Goal: Task Accomplishment & Management: Complete application form

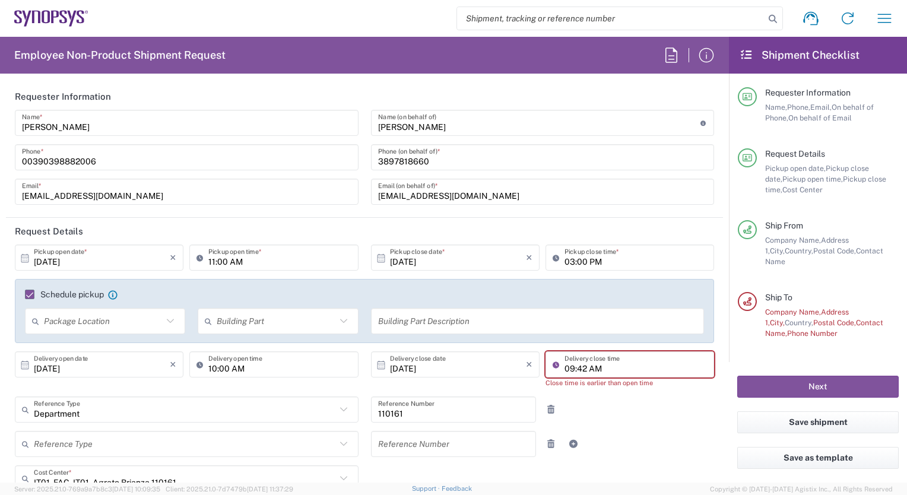
scroll to position [119, 0]
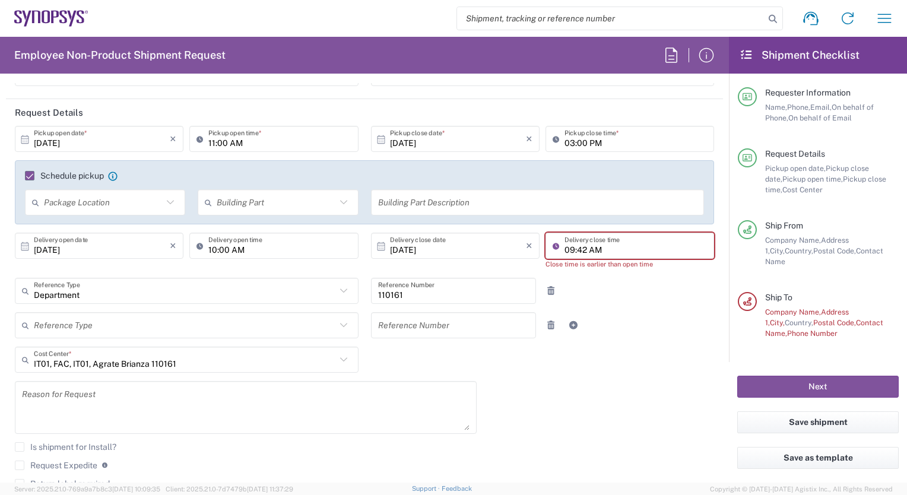
click at [602, 246] on input "09:42 AM" at bounding box center [635, 246] width 142 height 21
click at [564, 248] on input "09:42 AM" at bounding box center [635, 246] width 142 height 21
type input "p"
type input "003.p"
click at [570, 250] on input "[DOMAIN_NAME]" at bounding box center [635, 246] width 142 height 21
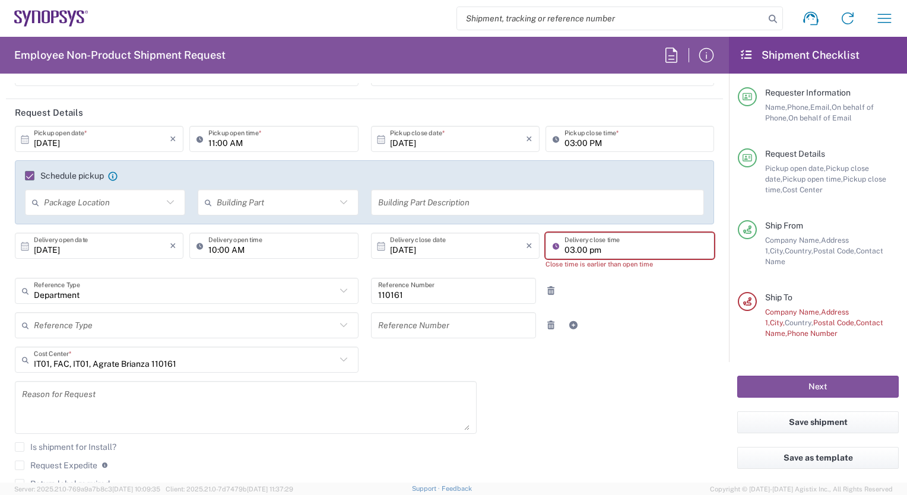
type input "03.00 pm"
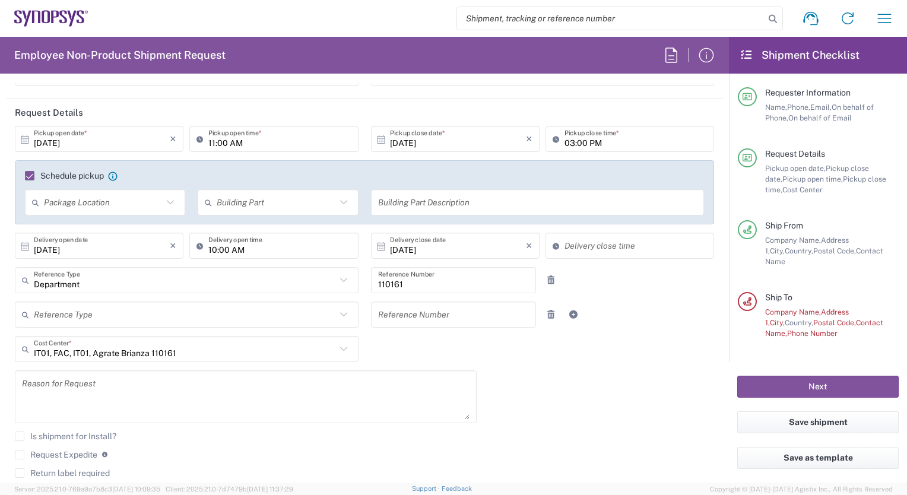
type input "10:29 AM"
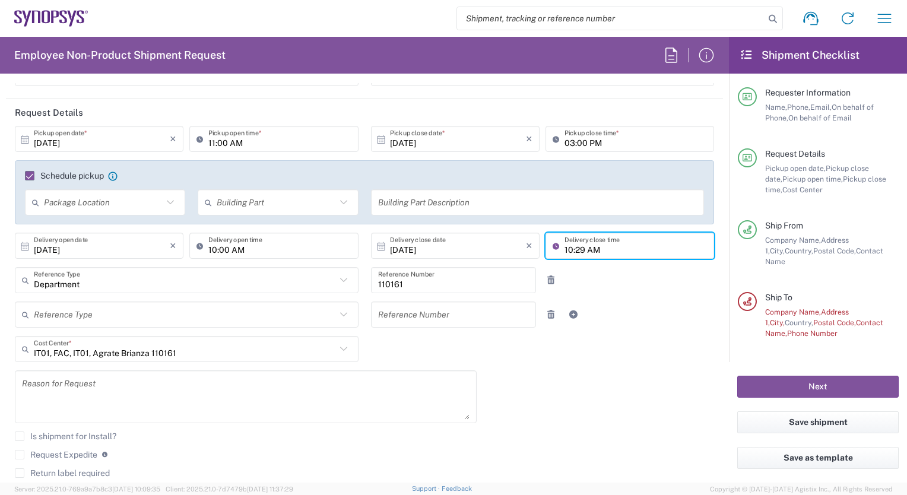
click at [337, 345] on icon at bounding box center [343, 348] width 15 height 15
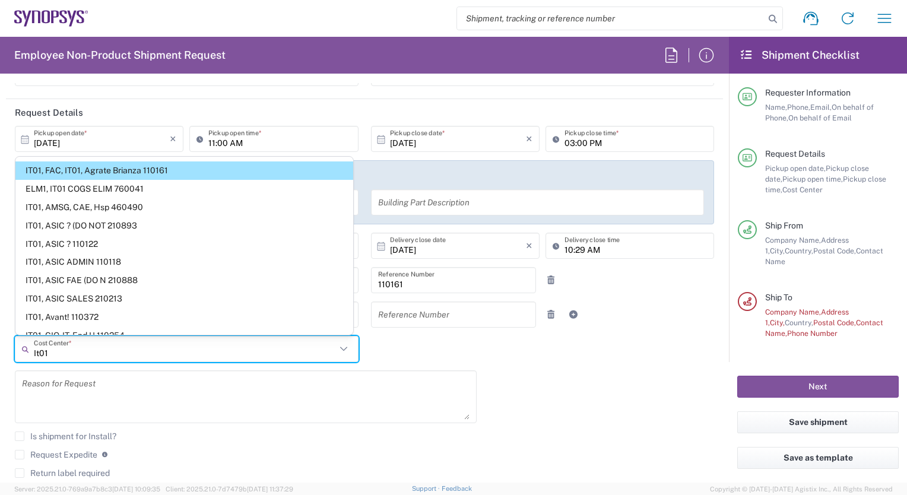
scroll to position [24, 0]
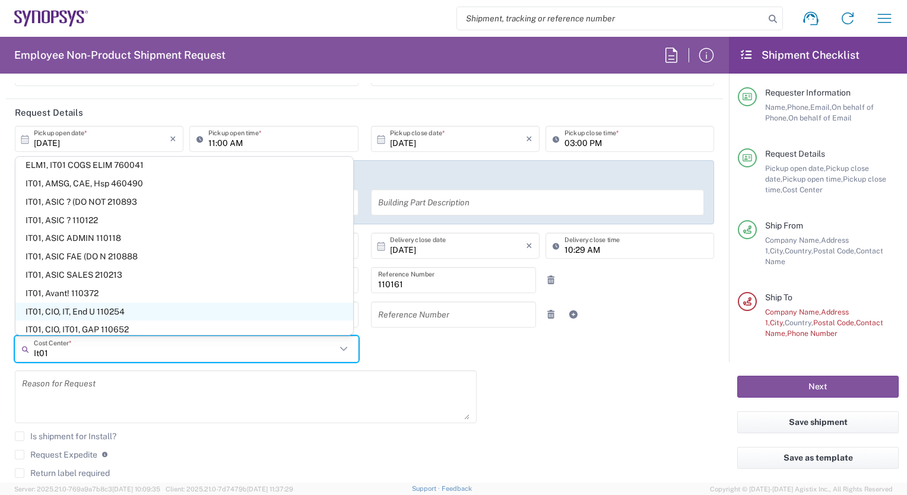
type input "It01"
click at [169, 312] on span "IT01, CIO, IT, End U 110254" at bounding box center [184, 312] width 338 height 18
type input "110254"
type input "IT01, CIO, IT, End U 110254"
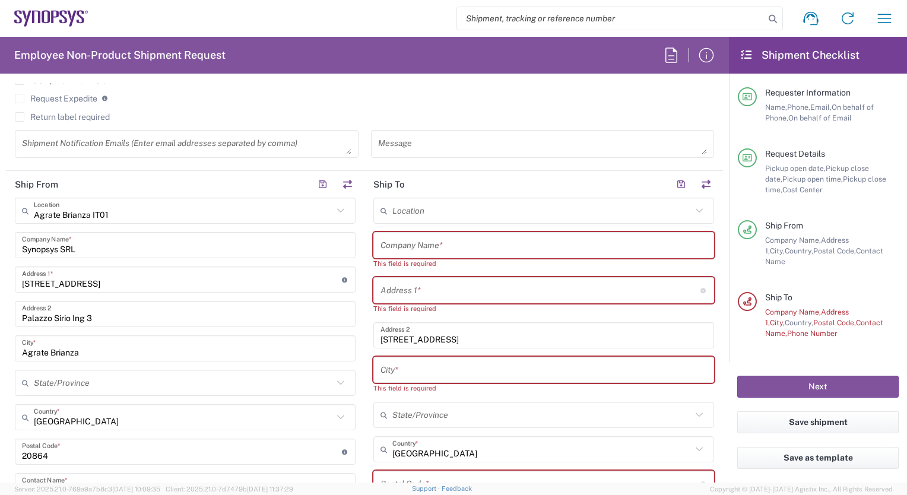
scroll to position [570, 0]
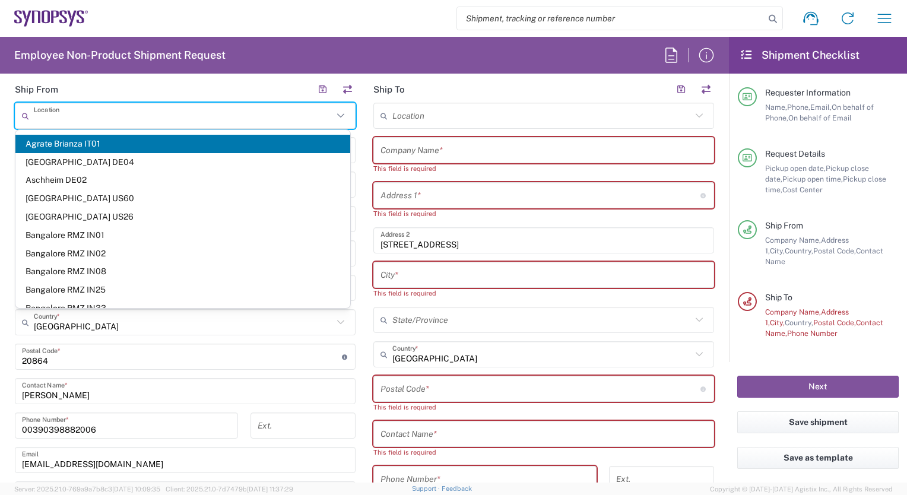
click at [115, 118] on input "text" at bounding box center [183, 116] width 299 height 21
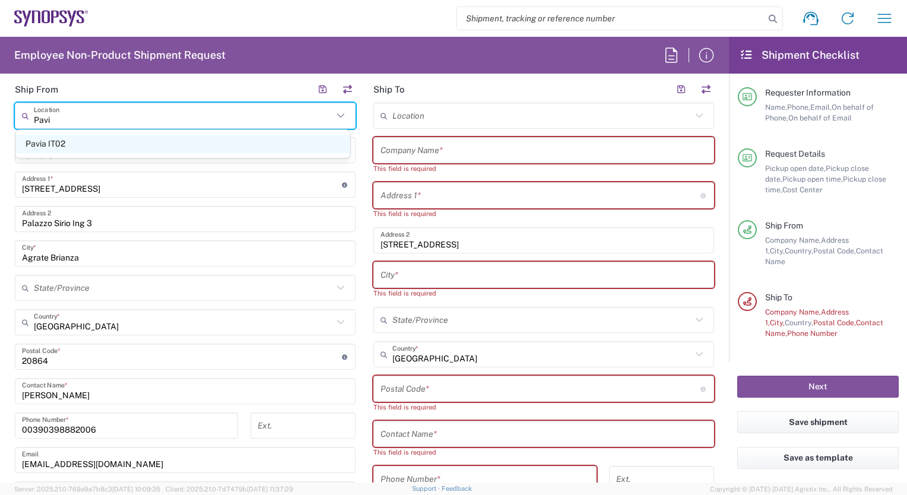
click at [74, 145] on span "Pavia IT02" at bounding box center [182, 144] width 335 height 18
type input "Pavia IT02"
type input "[STREET_ADDRESS]"
type input "[GEOGRAPHIC_DATA]"
type input "27100"
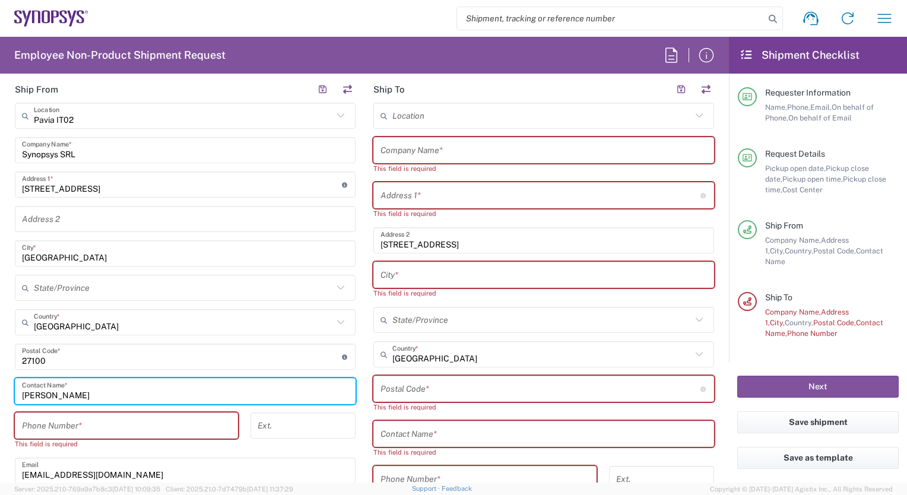
drag, startPoint x: 97, startPoint y: 392, endPoint x: 14, endPoint y: 388, distance: 83.2
click at [14, 388] on main "[GEOGRAPHIC_DATA] IT02 Location [GEOGRAPHIC_DATA] IT02 [GEOGRAPHIC_DATA] DE04 A…" at bounding box center [185, 324] width 358 height 443
type input "[PERSON_NAME]"
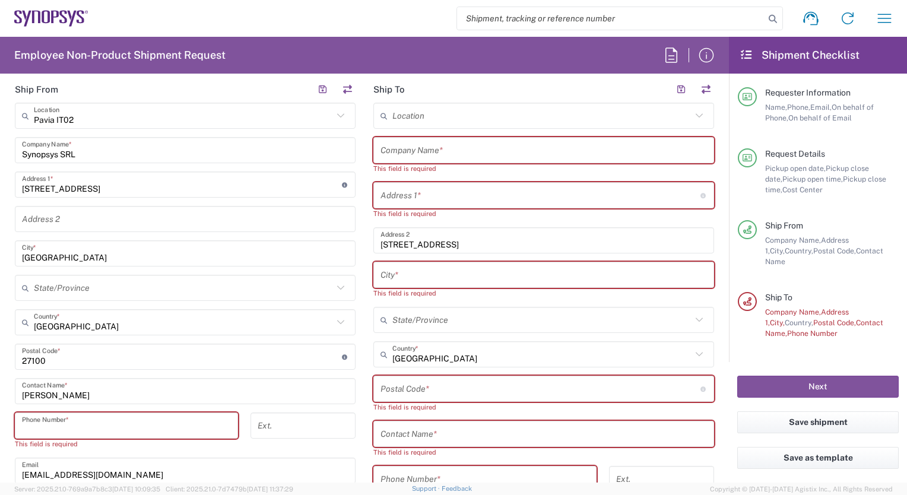
click at [38, 426] on input "tel" at bounding box center [126, 425] width 209 height 21
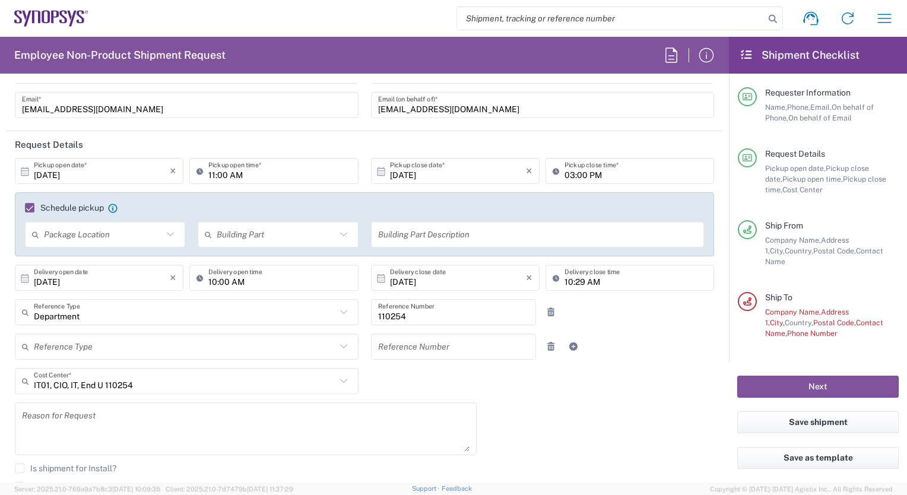
scroll to position [0, 0]
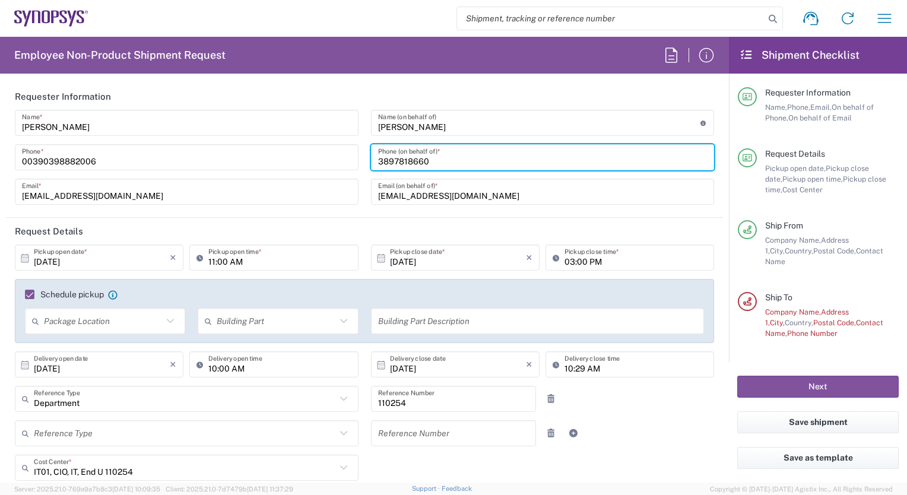
drag, startPoint x: 471, startPoint y: 163, endPoint x: 364, endPoint y: 158, distance: 106.9
click at [364, 158] on div "[PERSON_NAME] Name (on behalf of) Expedite requests must include authorized app…" at bounding box center [542, 161] width 356 height 103
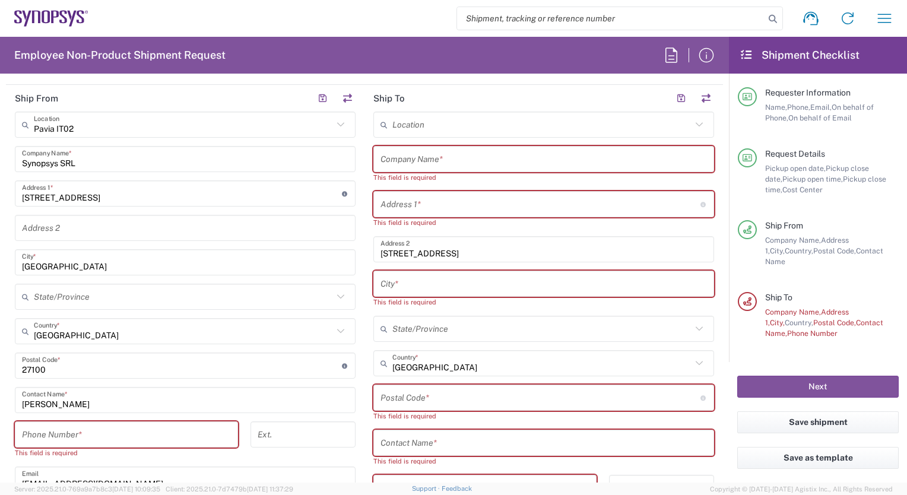
scroll to position [601, 0]
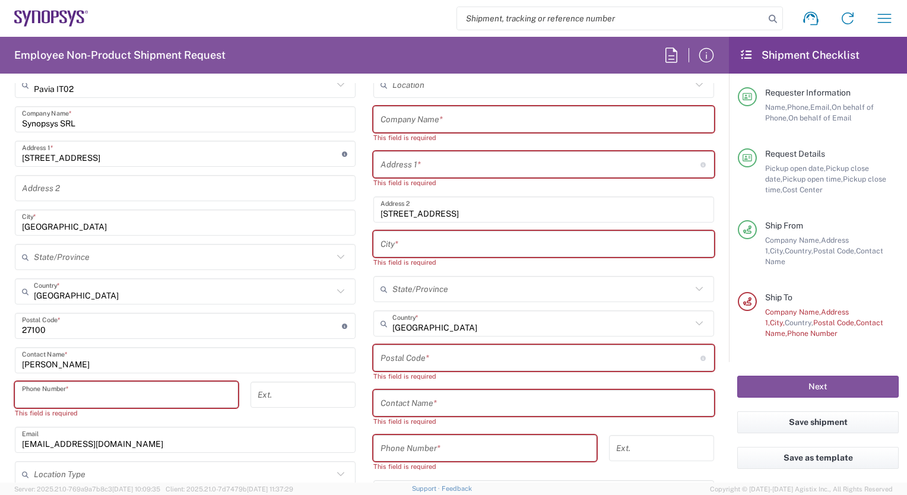
click at [24, 389] on input "tel" at bounding box center [126, 395] width 209 height 21
paste input "3897818660"
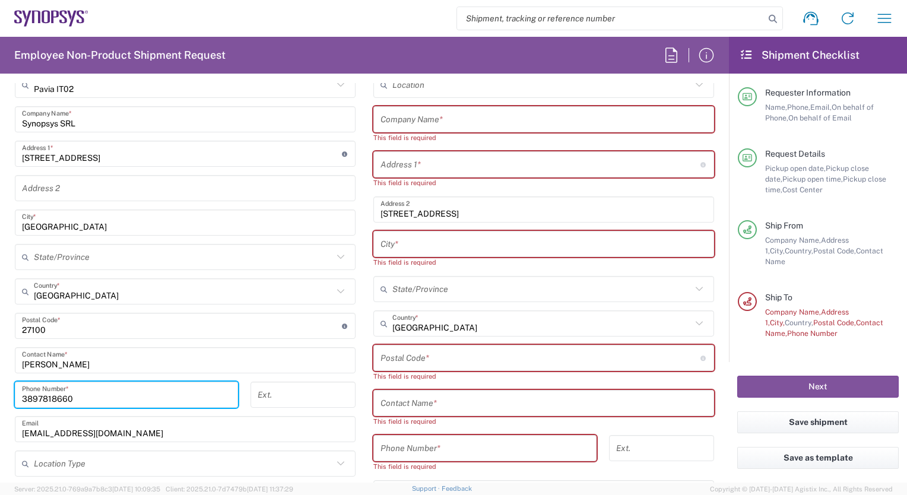
type input "3897818660"
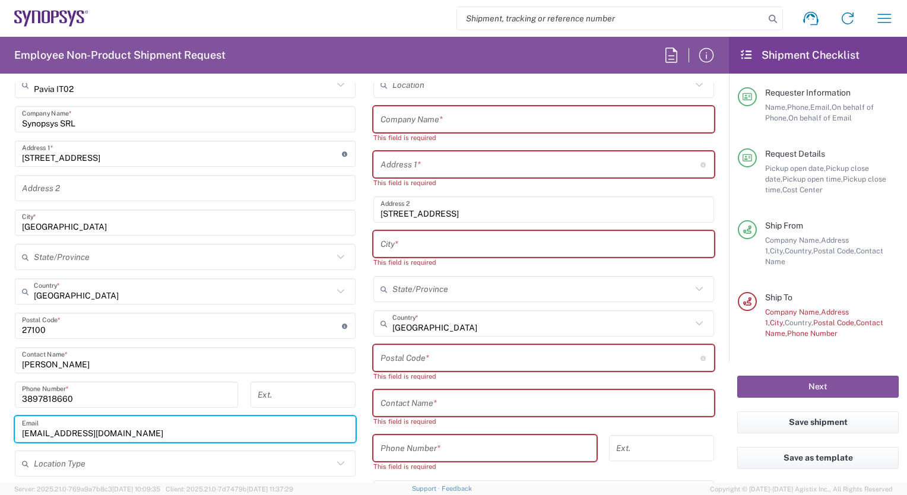
drag, startPoint x: 123, startPoint y: 427, endPoint x: 14, endPoint y: 423, distance: 109.9
click at [14, 423] on main "[GEOGRAPHIC_DATA] IT02 Location [GEOGRAPHIC_DATA] IT02 [GEOGRAPHIC_DATA] DE04 A…" at bounding box center [185, 288] width 358 height 432
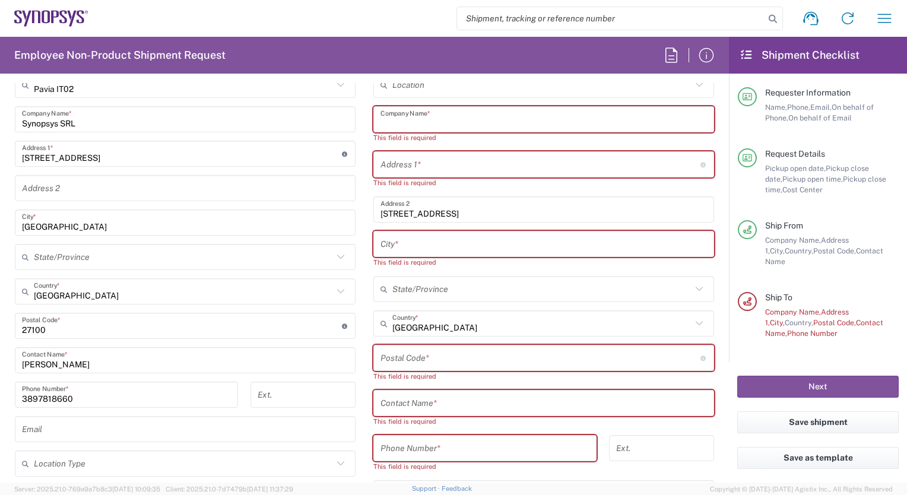
click at [380, 113] on input "text" at bounding box center [543, 119] width 326 height 21
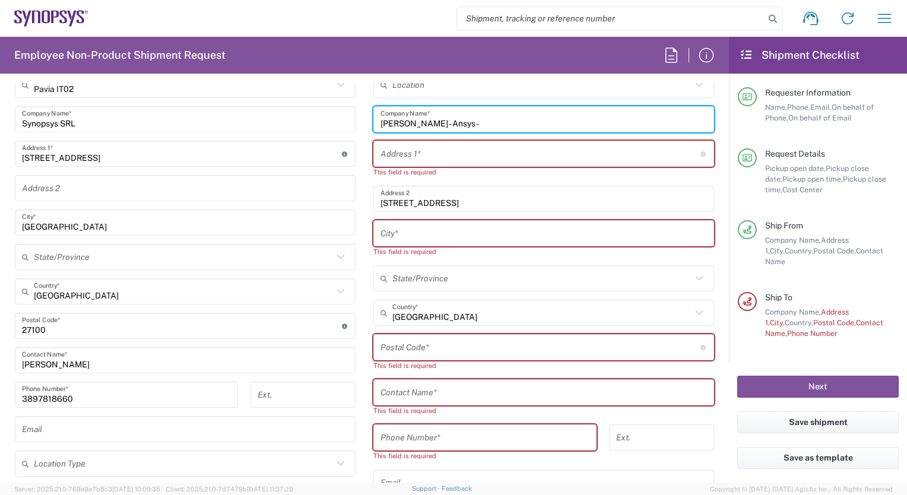
type input "[PERSON_NAME] - Ansys-"
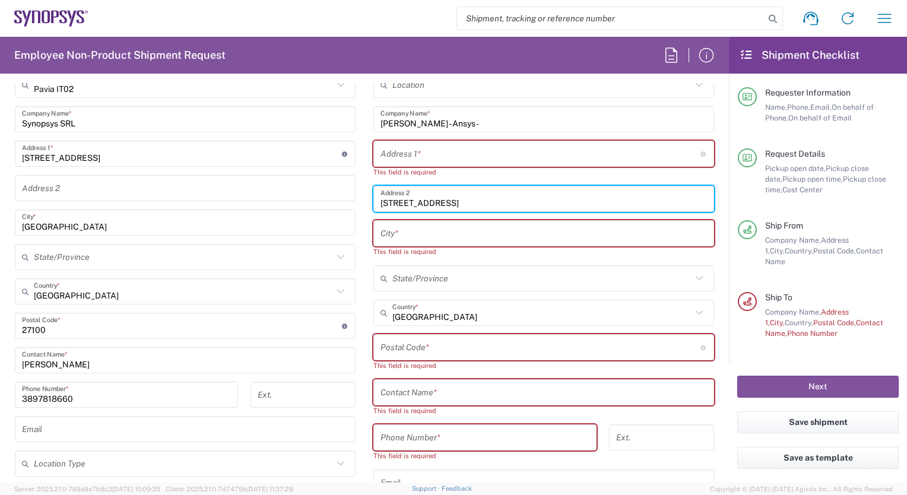
drag, startPoint x: 480, startPoint y: 199, endPoint x: 370, endPoint y: 202, distance: 110.4
click at [373, 202] on div "[STREET_ADDRESS] Address 2" at bounding box center [543, 199] width 341 height 26
click at [380, 147] on input "text" at bounding box center [540, 154] width 320 height 21
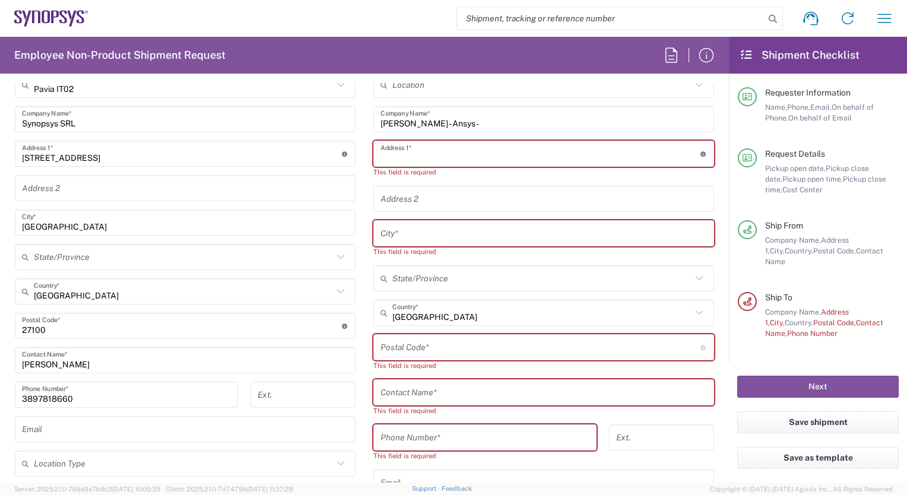
paste input "[STREET_ADDRESS][PERSON_NAME]"
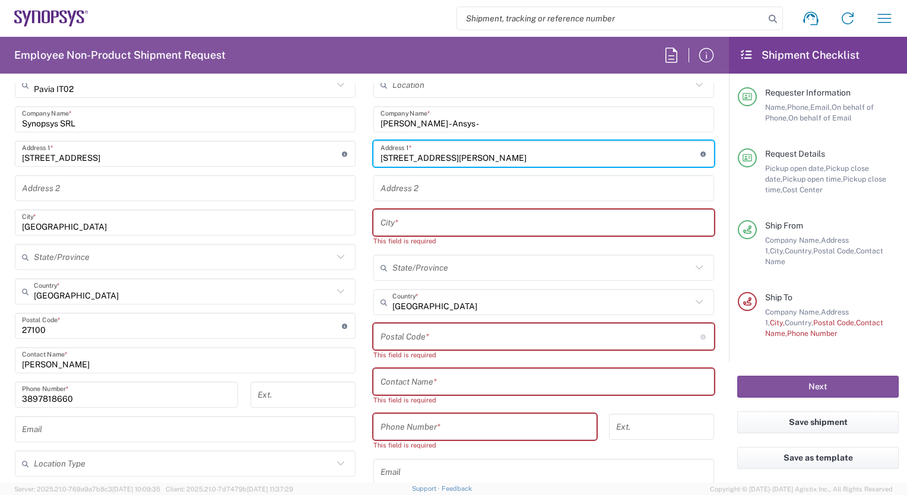
type input "[STREET_ADDRESS][PERSON_NAME]"
click at [386, 227] on input "text" at bounding box center [543, 222] width 326 height 21
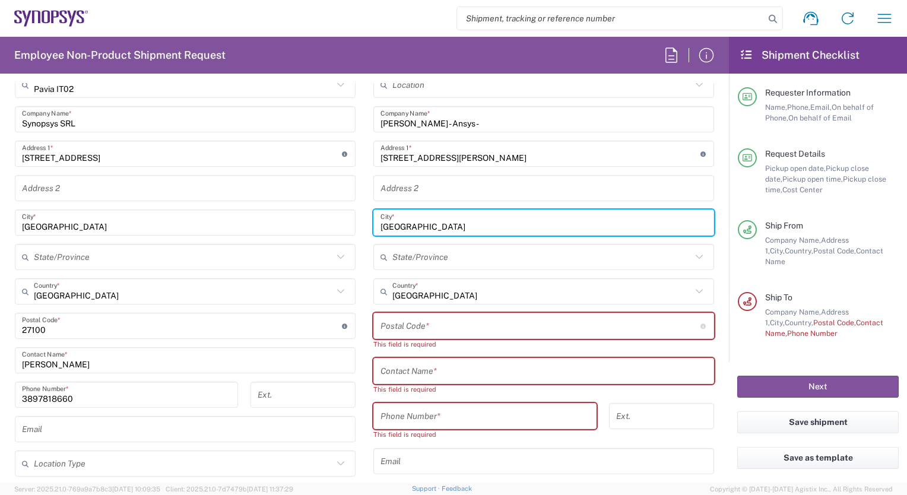
type input "[GEOGRAPHIC_DATA]"
click at [385, 325] on input "undefined" at bounding box center [540, 326] width 320 height 21
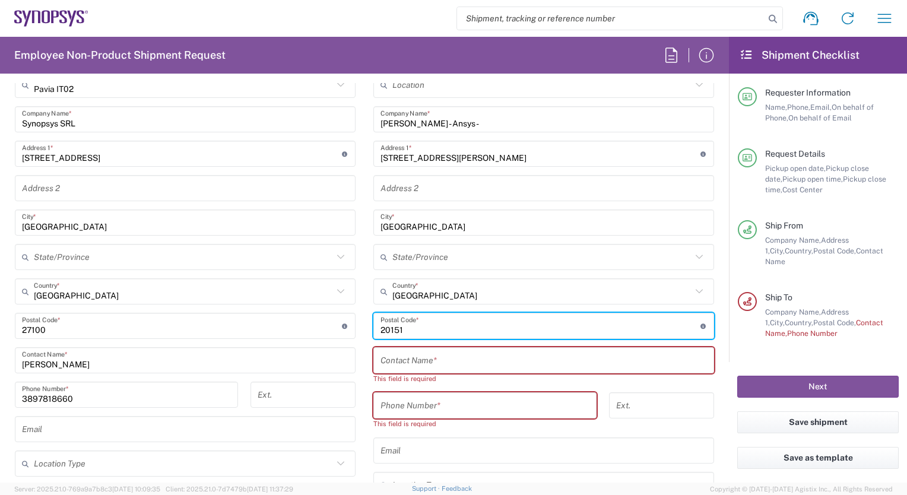
type input "20151"
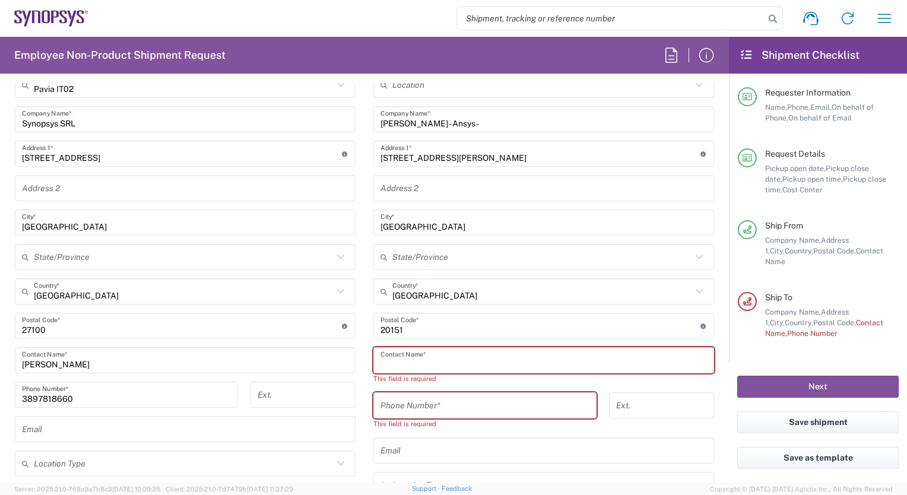
click at [389, 359] on input "text" at bounding box center [543, 360] width 326 height 21
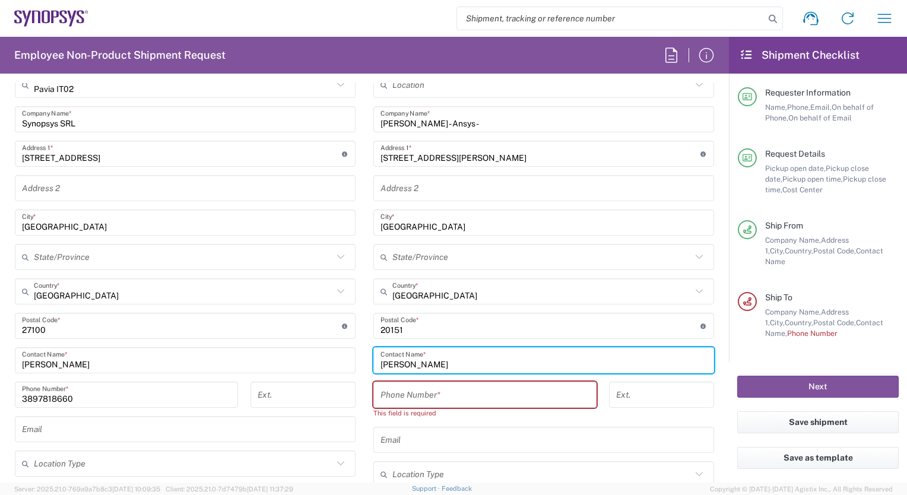
type input "[PERSON_NAME]"
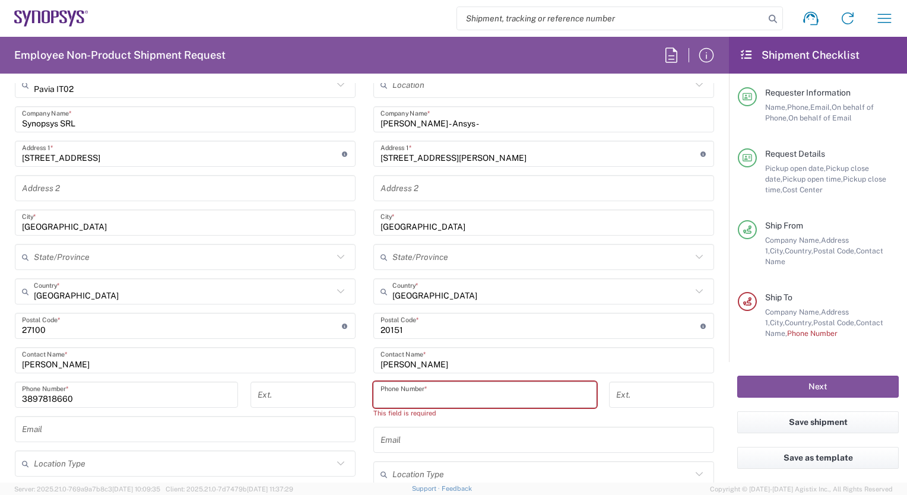
click at [396, 396] on input "tel" at bounding box center [484, 395] width 209 height 21
paste input "39 3451126160"
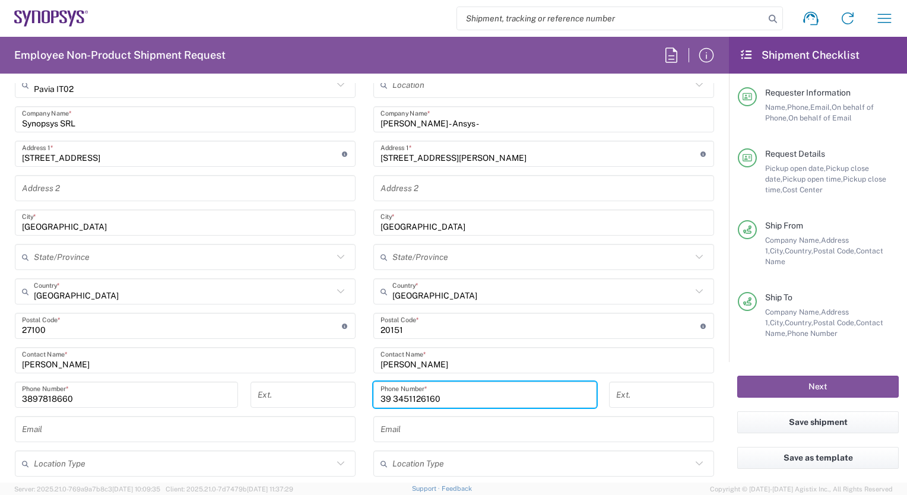
click at [380, 395] on input "39 3451126160" at bounding box center [484, 395] width 209 height 21
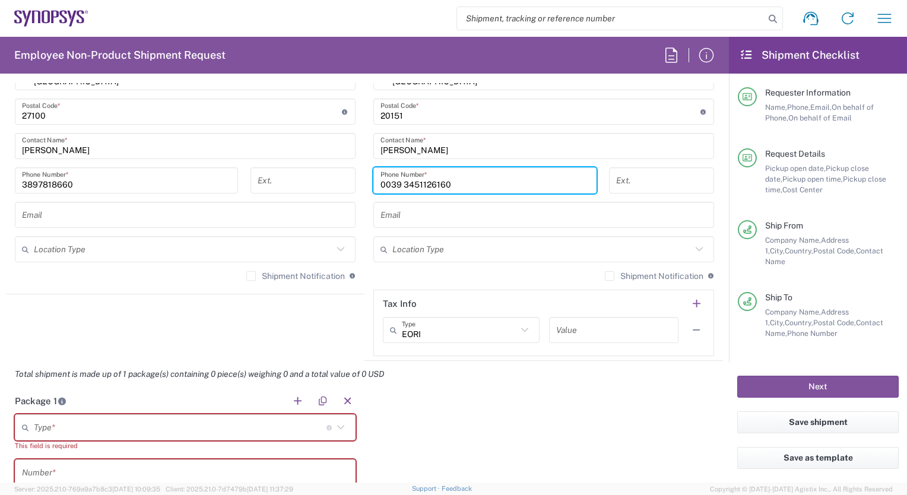
scroll to position [846, 0]
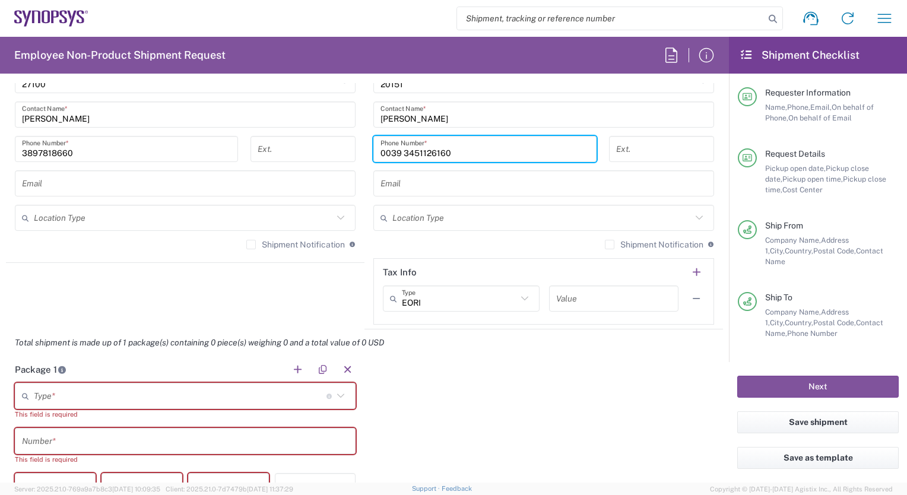
type input "0039 3451126160"
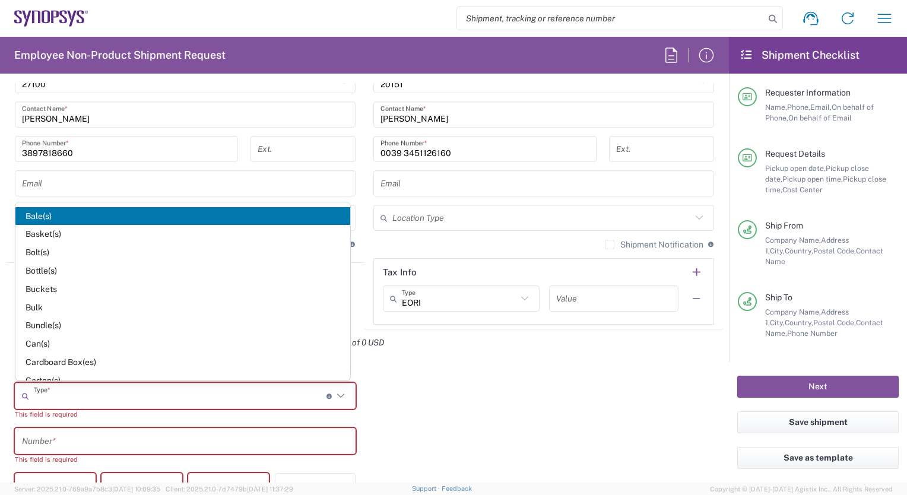
click at [34, 395] on input "text" at bounding box center [180, 396] width 293 height 21
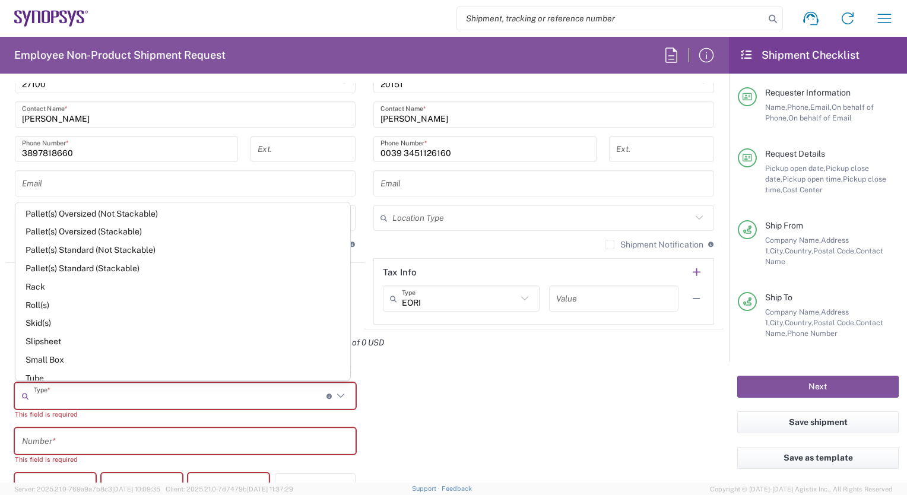
scroll to position [526, 0]
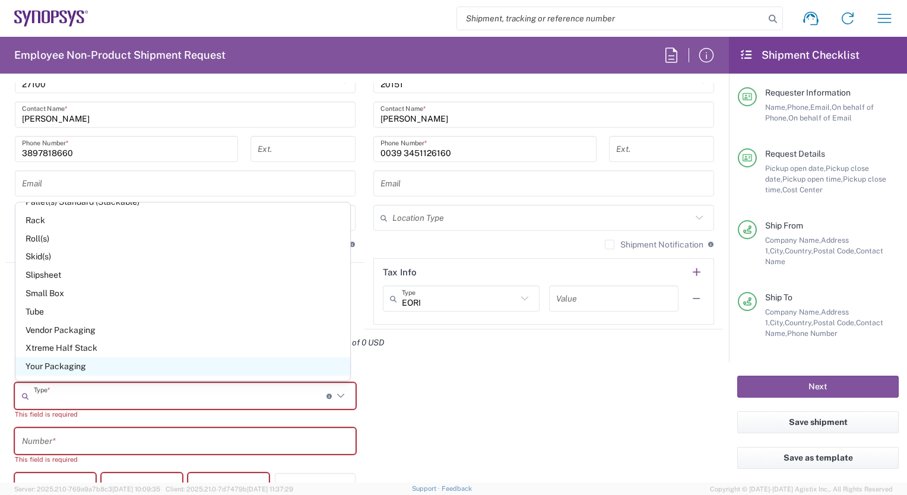
click at [107, 367] on span "Your Packaging" at bounding box center [182, 366] width 335 height 18
type input "Your Packaging"
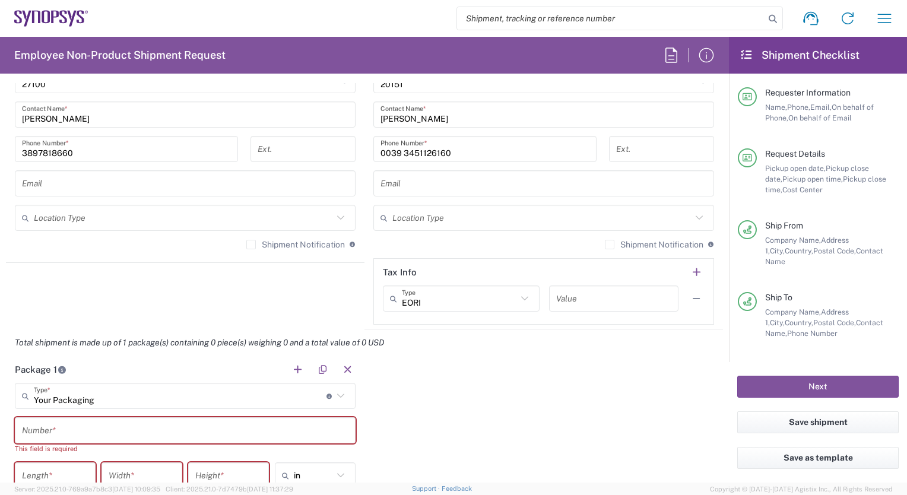
click at [38, 428] on input "text" at bounding box center [185, 430] width 326 height 21
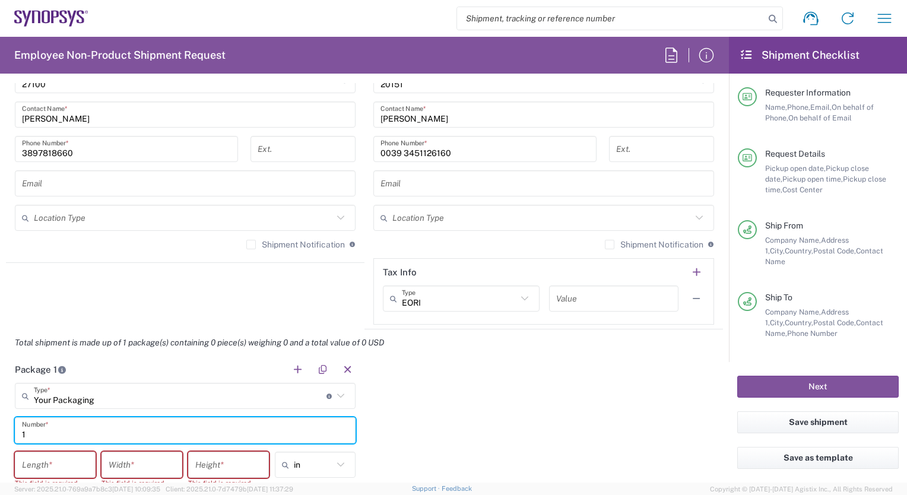
type input "1"
click at [334, 462] on icon at bounding box center [340, 464] width 15 height 15
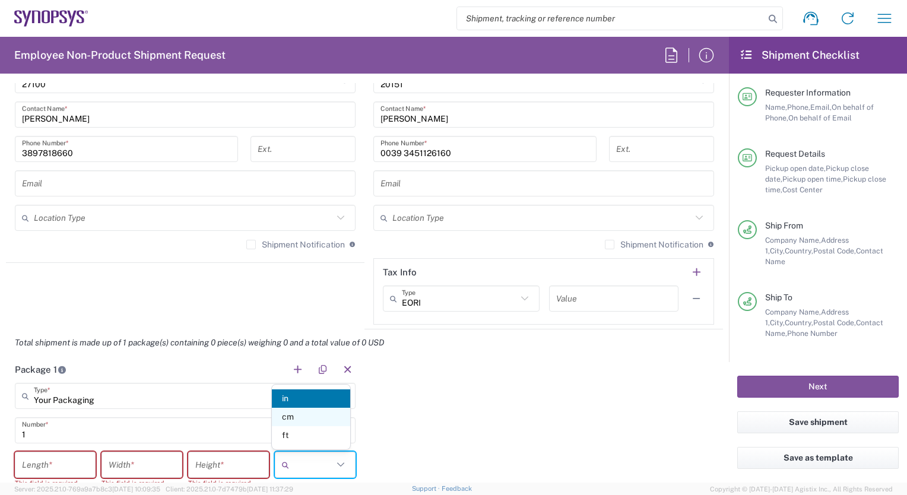
click at [287, 417] on span "cm" at bounding box center [311, 417] width 78 height 18
type input "cm"
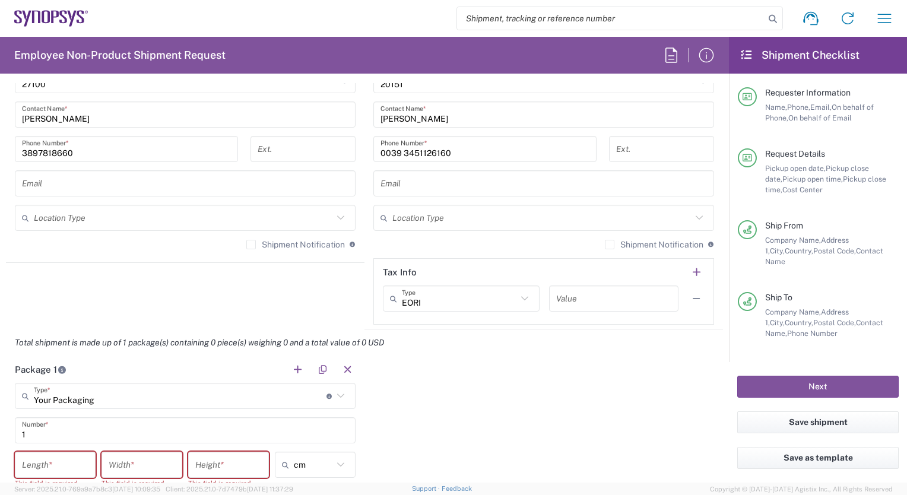
click at [71, 459] on input "number" at bounding box center [55, 465] width 66 height 21
type input "30"
click at [114, 459] on input "number" at bounding box center [142, 465] width 66 height 21
type input "20"
click at [204, 463] on input "number" at bounding box center [228, 465] width 66 height 21
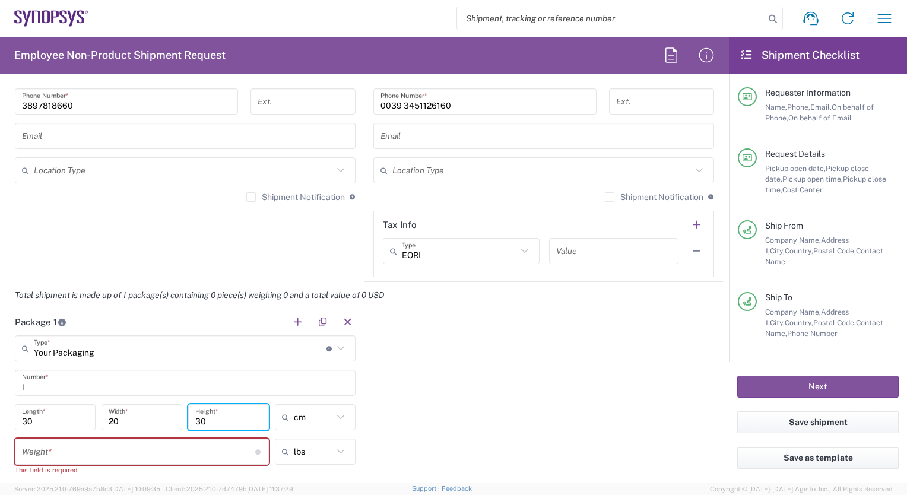
scroll to position [918, 0]
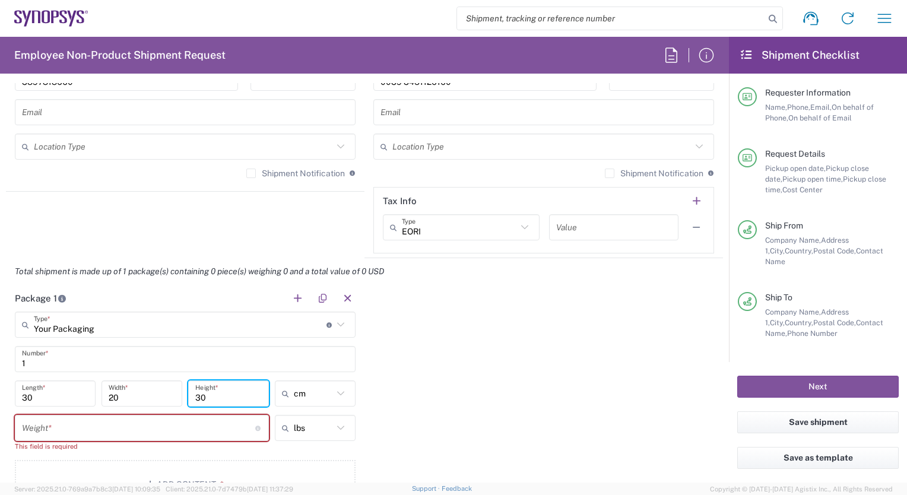
type input "30"
click at [335, 424] on icon at bounding box center [340, 427] width 15 height 15
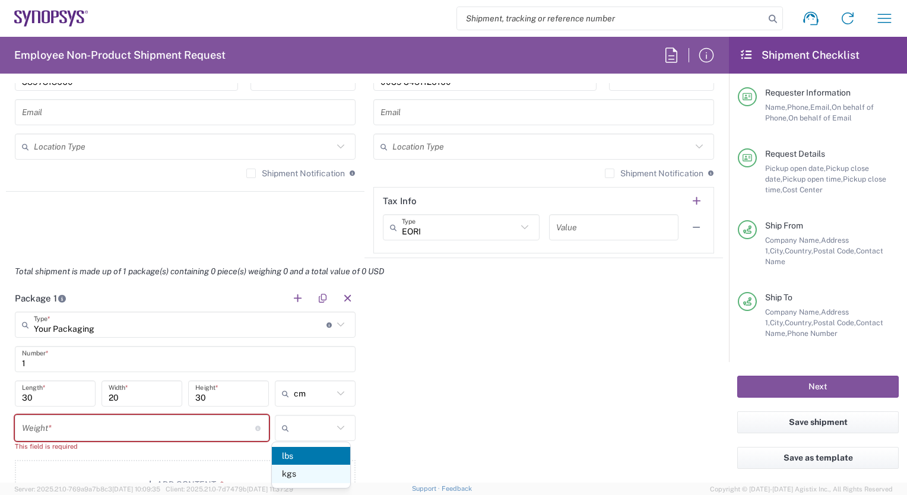
click at [310, 474] on span "kgs" at bounding box center [311, 474] width 78 height 18
type input "kgs"
click at [100, 429] on input "number" at bounding box center [138, 428] width 233 height 21
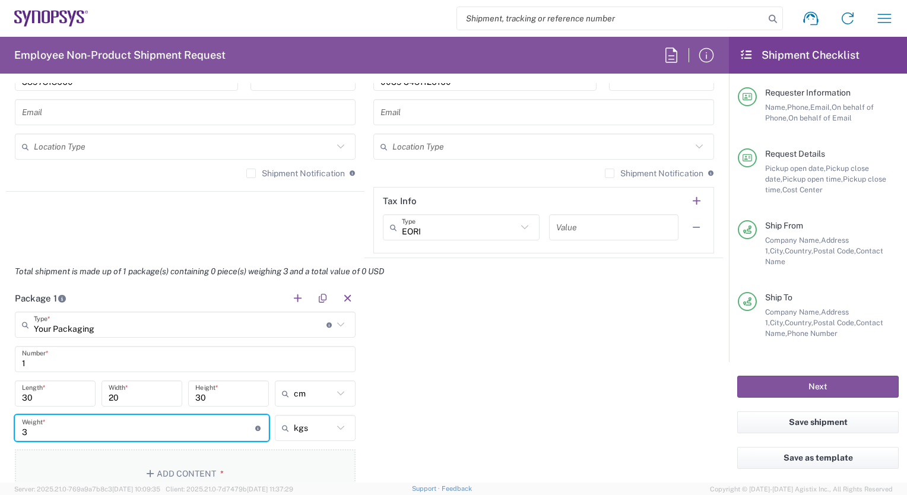
type input "3"
click at [182, 468] on button "Add Content *" at bounding box center [185, 473] width 341 height 49
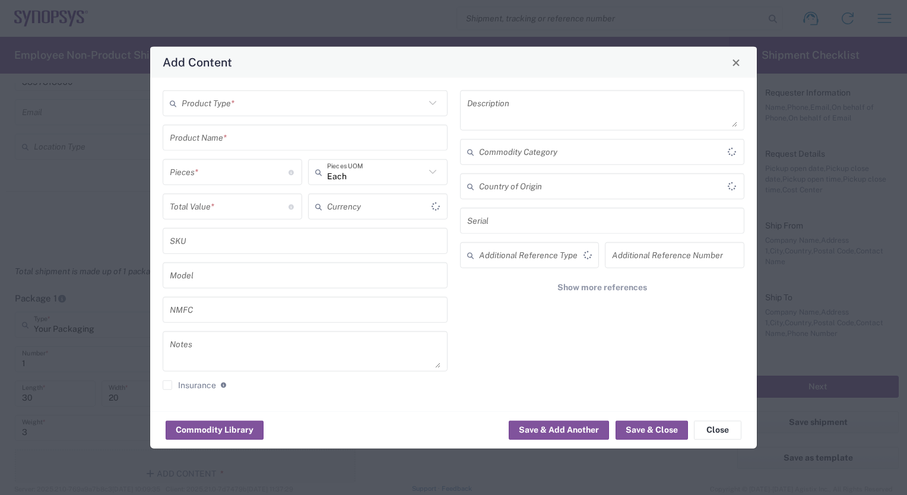
type input "US Dollar"
click at [431, 103] on icon at bounding box center [432, 103] width 15 height 15
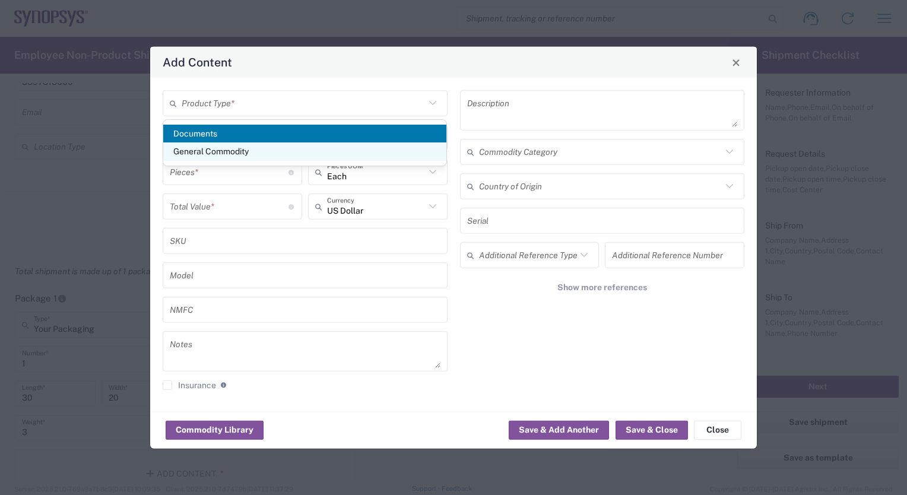
click at [326, 158] on span "General Commodity" at bounding box center [305, 151] width 284 height 18
type input "General Commodity"
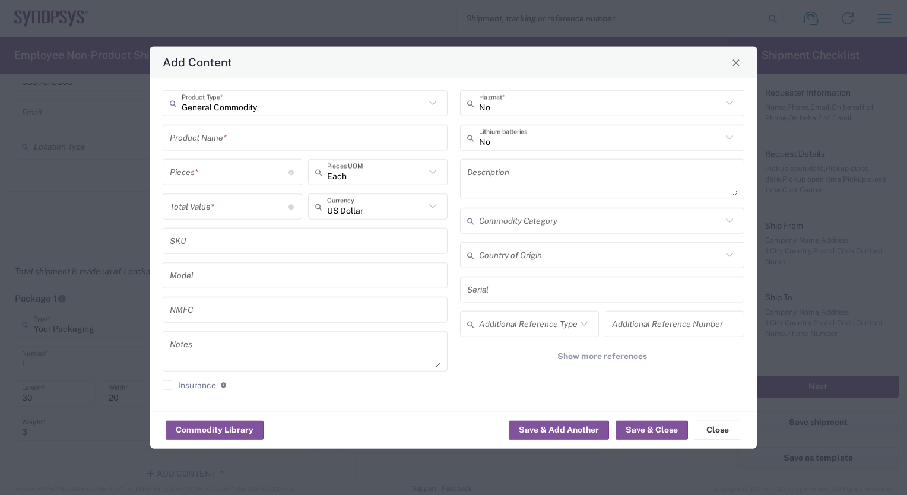
click at [233, 145] on input "text" at bounding box center [305, 137] width 271 height 21
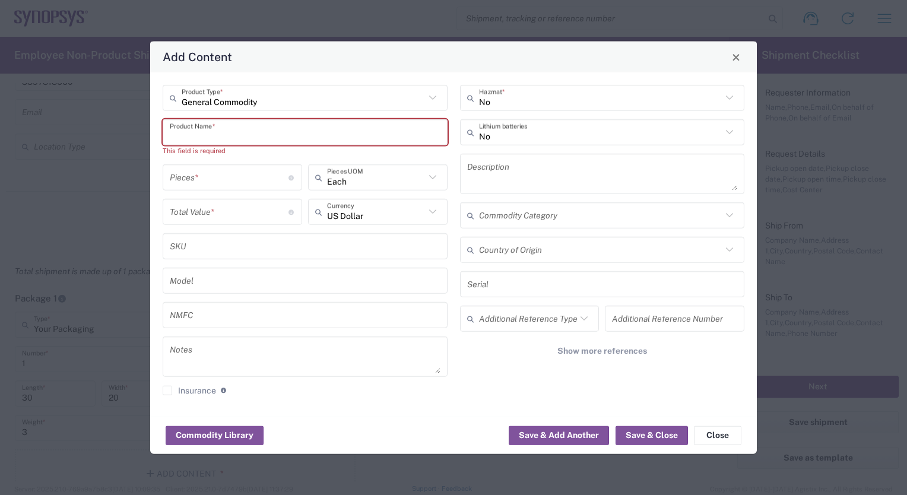
paste input "Dell Pro Max 14"
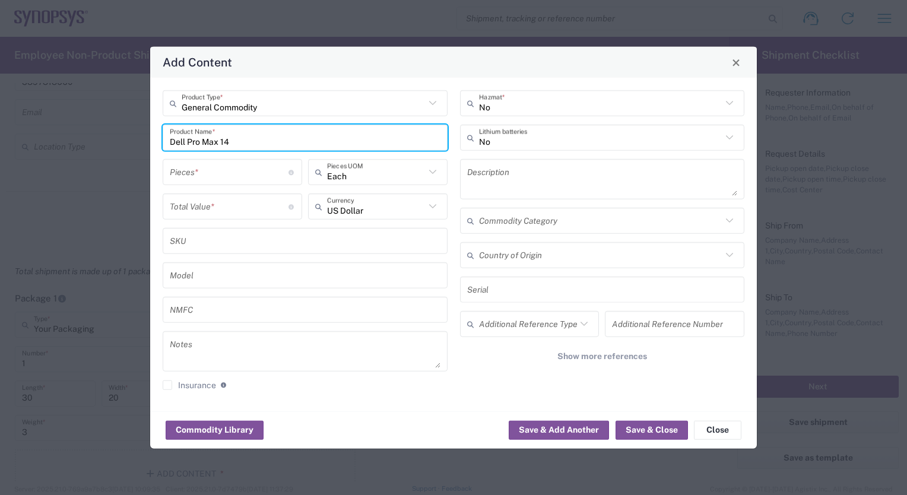
type input "Dell Pro Max 14"
click at [430, 173] on icon at bounding box center [432, 171] width 15 height 15
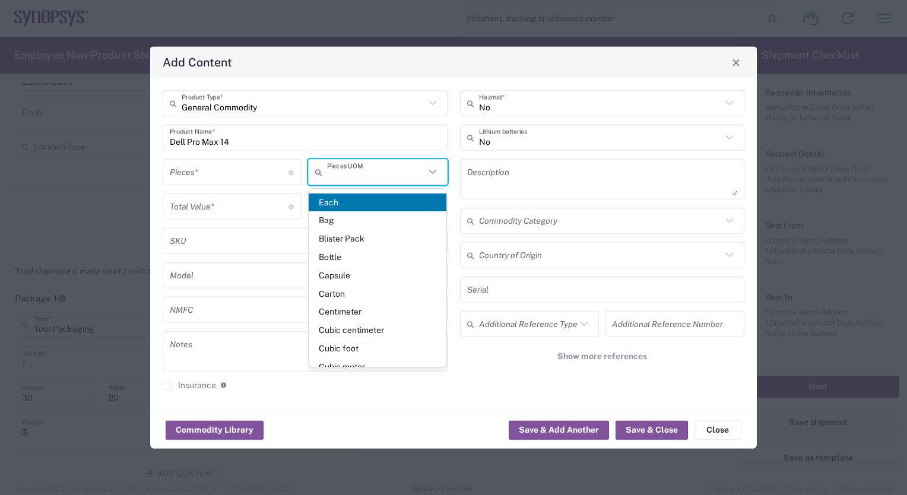
click at [196, 170] on input "number" at bounding box center [229, 171] width 119 height 21
type input "Each"
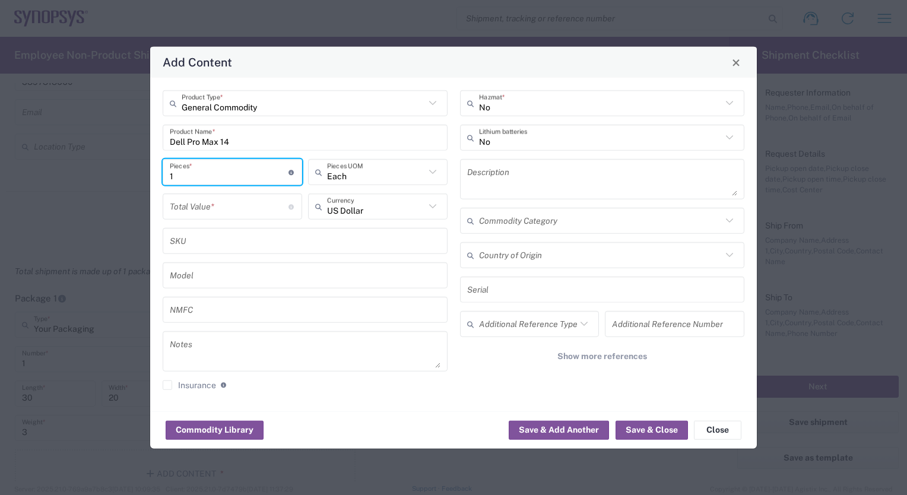
type input "1"
click at [433, 205] on icon at bounding box center [432, 206] width 15 height 15
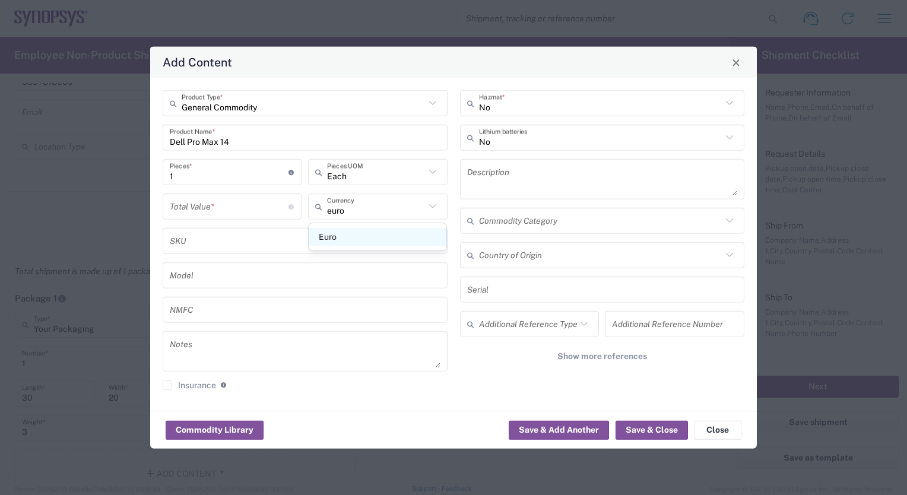
click at [342, 239] on span "Euro" at bounding box center [378, 237] width 138 height 18
type input "Euro"
click at [195, 205] on input "number" at bounding box center [229, 206] width 119 height 21
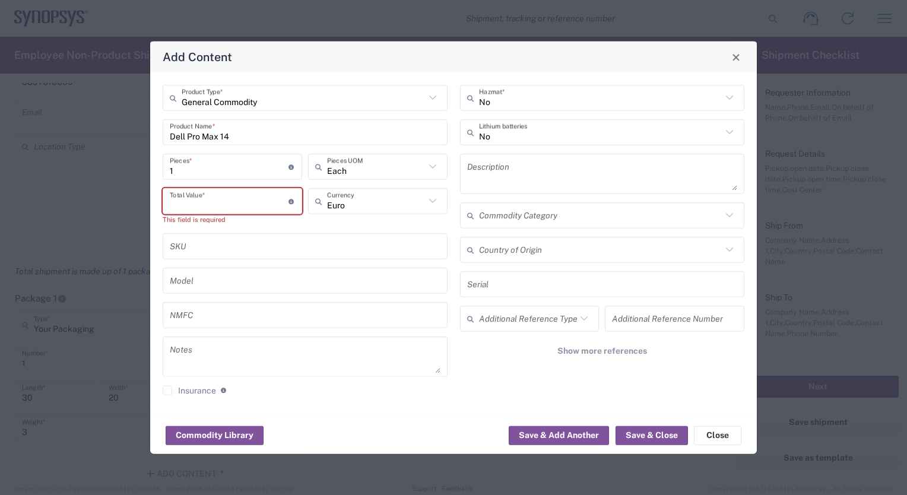
paste input "2399"
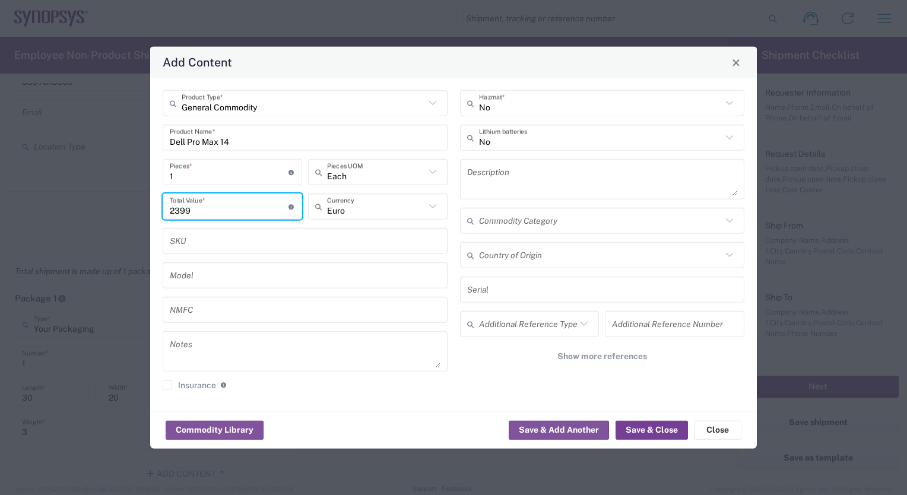
type input "2399"
click at [646, 429] on button "Save & Close" at bounding box center [651, 429] width 72 height 19
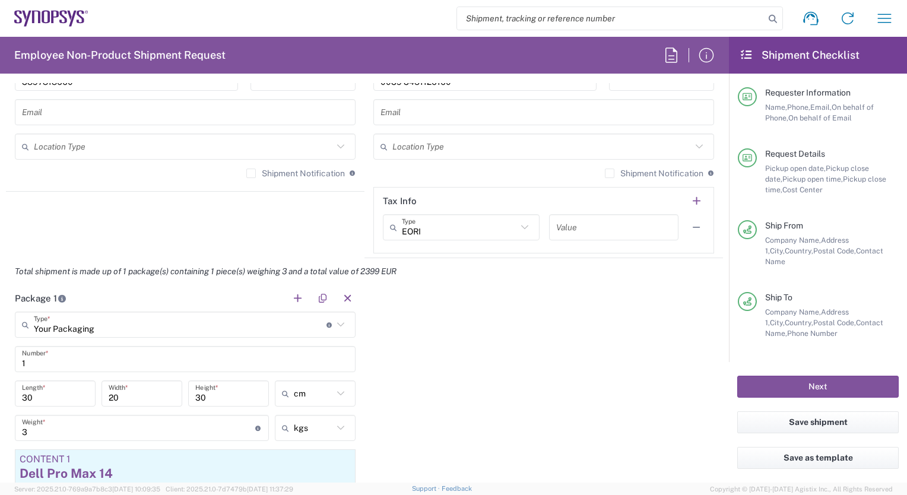
scroll to position [62, 0]
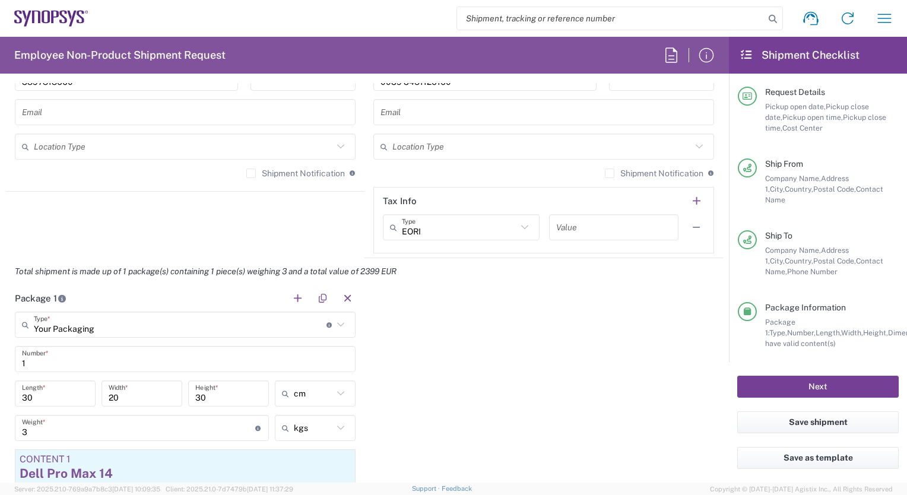
click at [832, 382] on button "Next" at bounding box center [817, 387] width 161 height 22
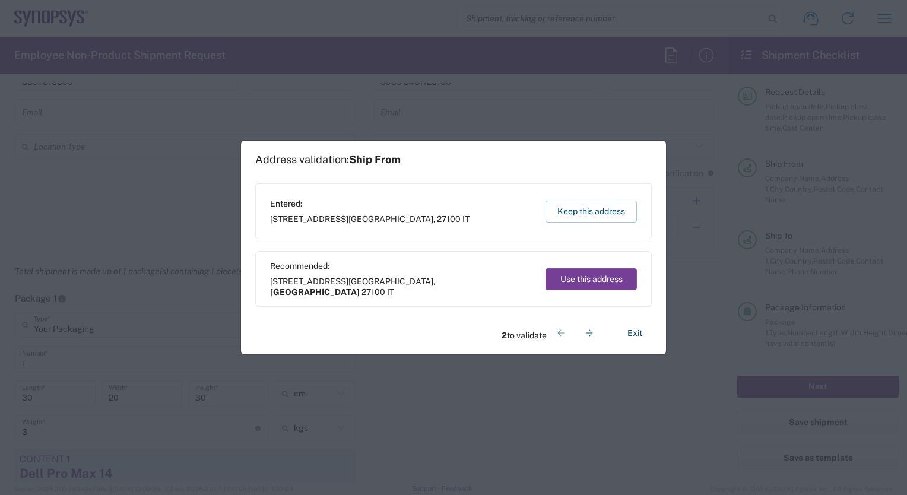
click at [577, 280] on button "Use this address" at bounding box center [590, 279] width 91 height 22
type input "[GEOGRAPHIC_DATA]"
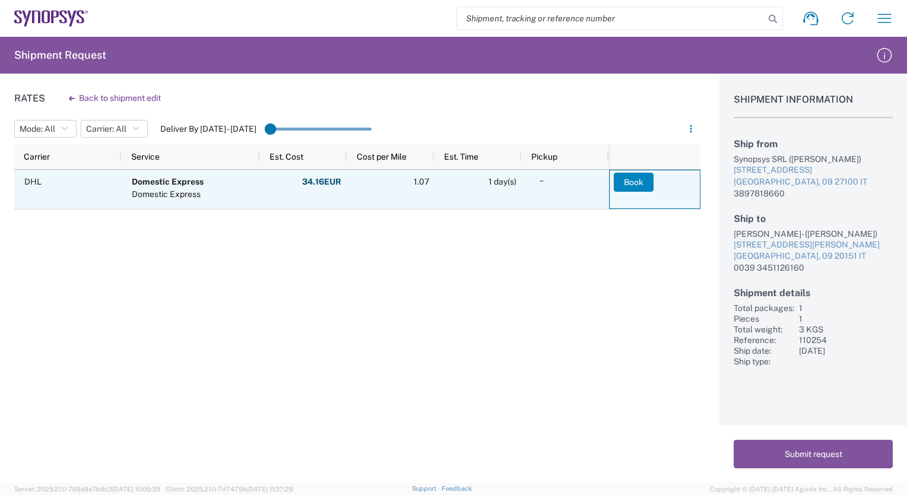
click at [629, 182] on button "Book" at bounding box center [634, 182] width 40 height 19
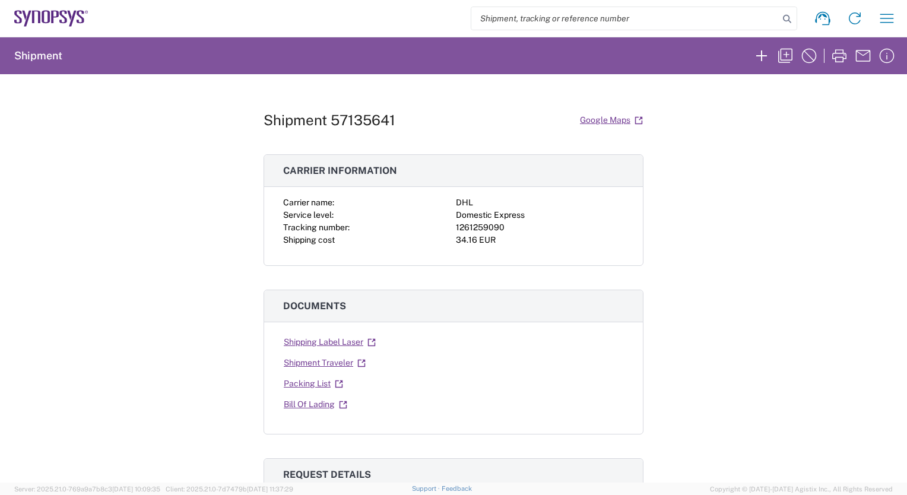
click at [456, 241] on div "34.16 EUR" at bounding box center [540, 240] width 168 height 12
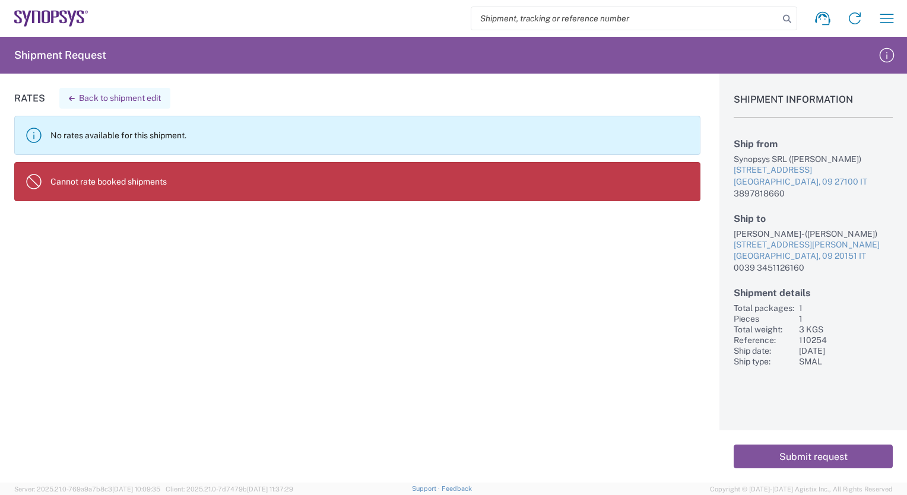
click at [113, 96] on button "Back to shipment edit" at bounding box center [114, 98] width 111 height 21
